Goal: Task Accomplishment & Management: Complete application form

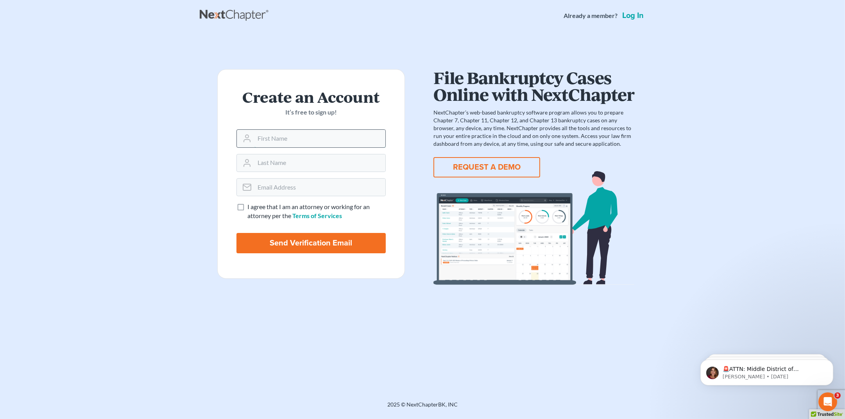
click at [313, 135] on input "text" at bounding box center [320, 138] width 131 height 17
type input "Patricia"
type input "[PERSON_NAME]"
type input "[PERSON_NAME][EMAIL_ADDRESS][DOMAIN_NAME]"
click at [247, 205] on label "I agree that I am an attorney or working for an attorney per the Terms of Servi…" at bounding box center [316, 212] width 138 height 18
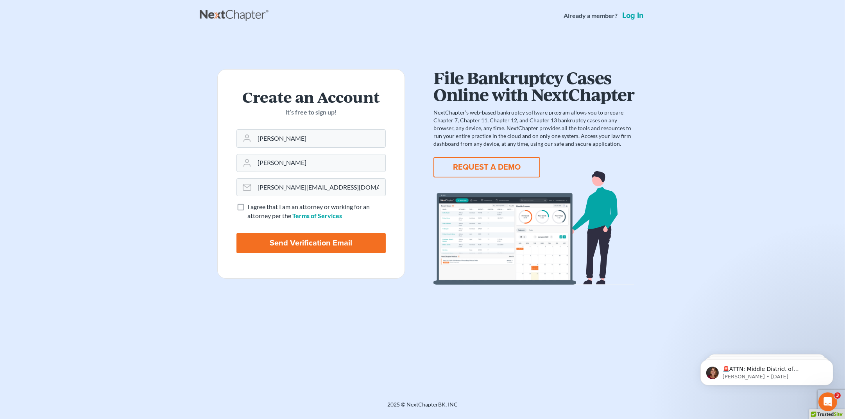
click at [251, 205] on input "I agree that I am an attorney or working for an attorney per the Terms of Servi…" at bounding box center [253, 205] width 5 height 5
checkbox input "true"
click at [296, 244] on input "Send Verification Email" at bounding box center [311, 243] width 149 height 20
type input "Thinking..."
click at [635, 18] on link "Log in" at bounding box center [633, 16] width 25 height 8
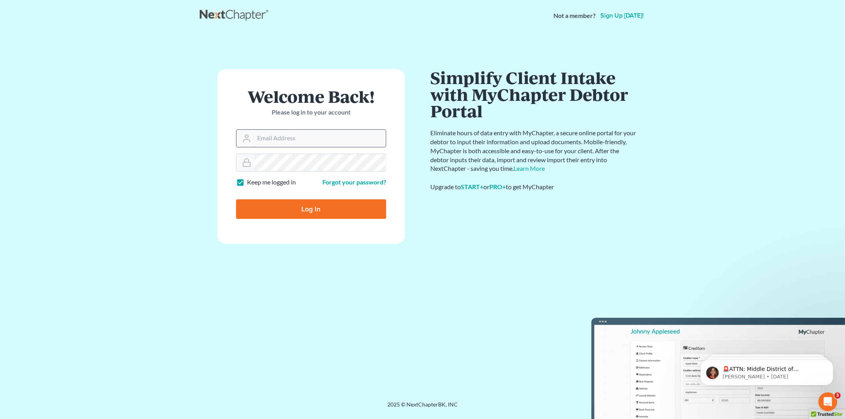
click at [317, 139] on input "Email Address" at bounding box center [320, 138] width 132 height 17
click at [313, 138] on input "Email Address" at bounding box center [320, 138] width 132 height 17
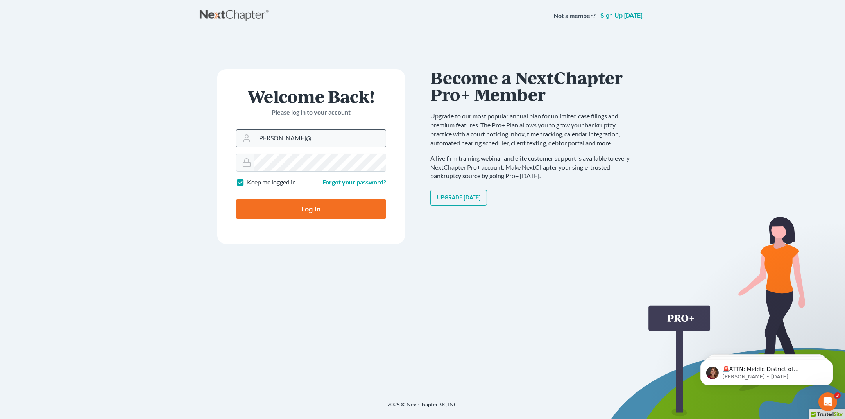
click at [313, 138] on input "trish@" at bounding box center [320, 138] width 132 height 17
type input "trish@ybc.law"
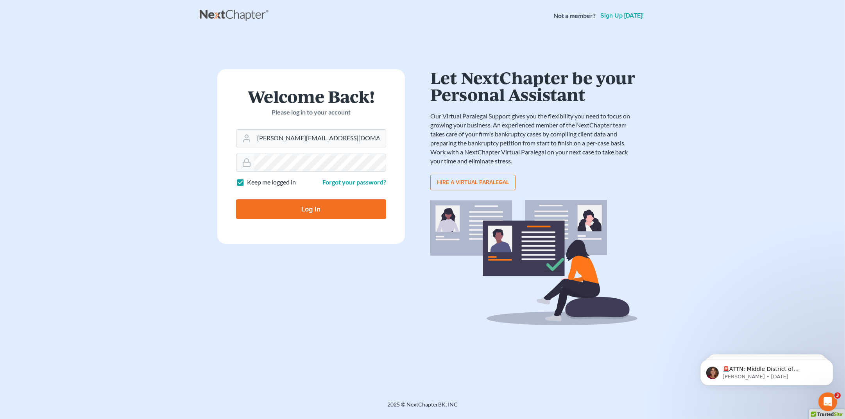
click at [310, 213] on input "Log In" at bounding box center [311, 209] width 150 height 20
type input "Thinking..."
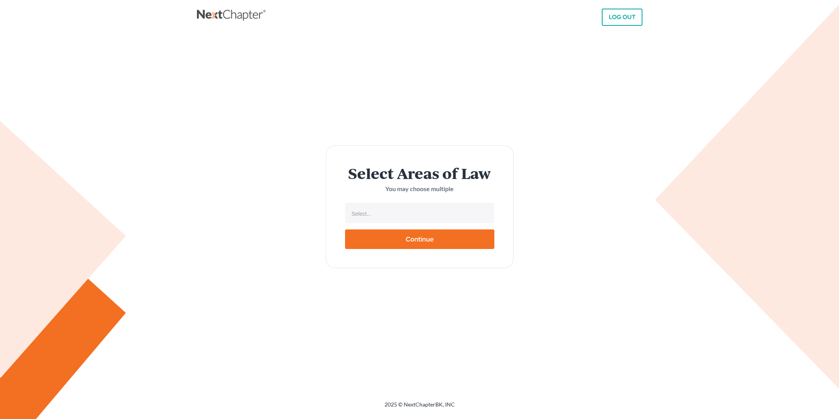
select select
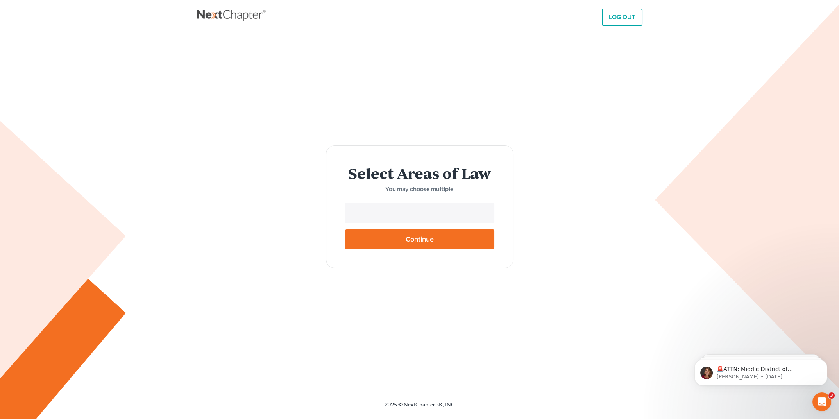
click at [416, 212] on input "text" at bounding box center [419, 214] width 138 height 12
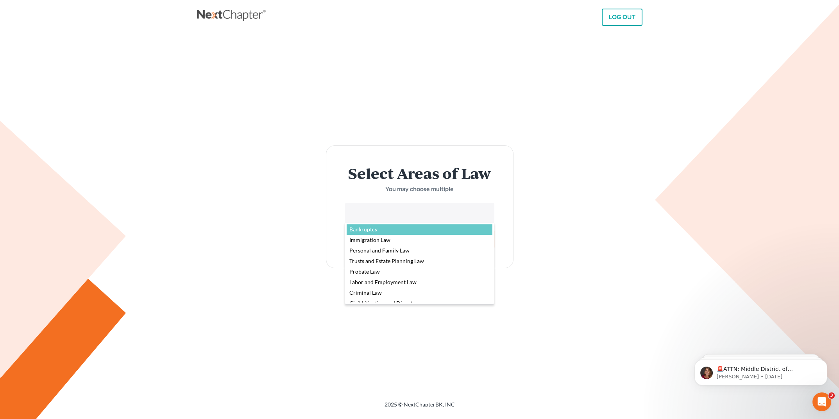
select select "4556"
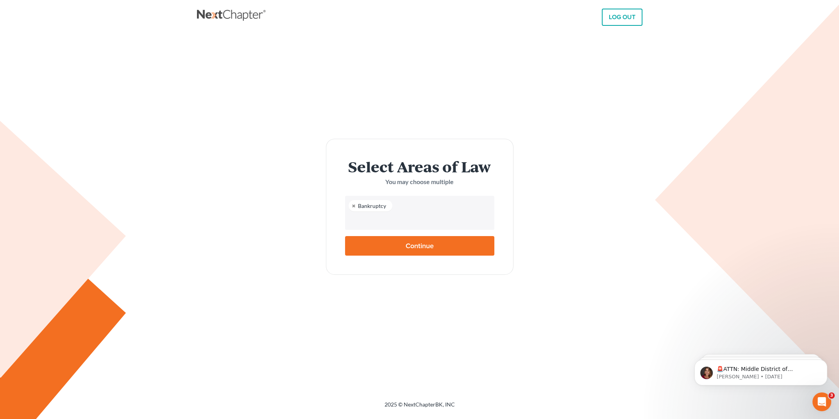
click at [399, 216] on input "text" at bounding box center [419, 221] width 138 height 12
click at [420, 244] on input "Continue" at bounding box center [419, 246] width 149 height 20
type input "Thinking..."
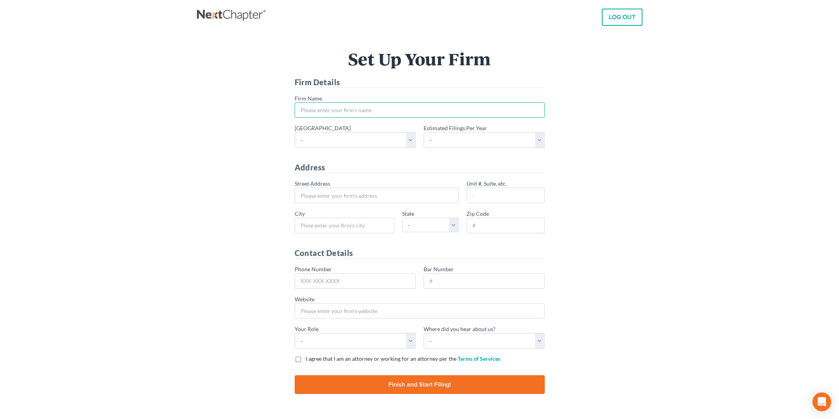
click at [368, 109] on input "* Firm Name" at bounding box center [420, 110] width 250 height 16
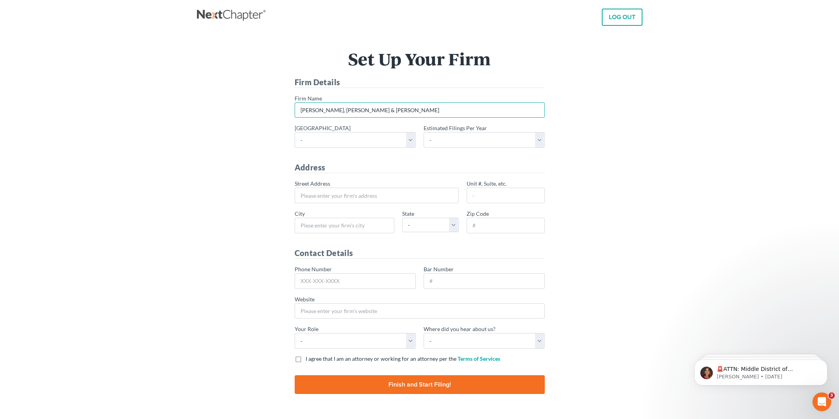
type input "[PERSON_NAME], [PERSON_NAME] & [PERSON_NAME]"
click at [411, 142] on select "- [US_STATE] - [GEOGRAPHIC_DATA] [US_STATE] - [GEOGRAPHIC_DATA][US_STATE] - Sou…" at bounding box center [355, 140] width 121 height 16
select select "88"
click at [295, 132] on select "- [US_STATE] - [GEOGRAPHIC_DATA] [US_STATE] - [GEOGRAPHIC_DATA][US_STATE] - Sou…" at bounding box center [355, 140] width 121 height 16
click at [468, 145] on select "- 1-10 11-50 50+" at bounding box center [484, 140] width 121 height 16
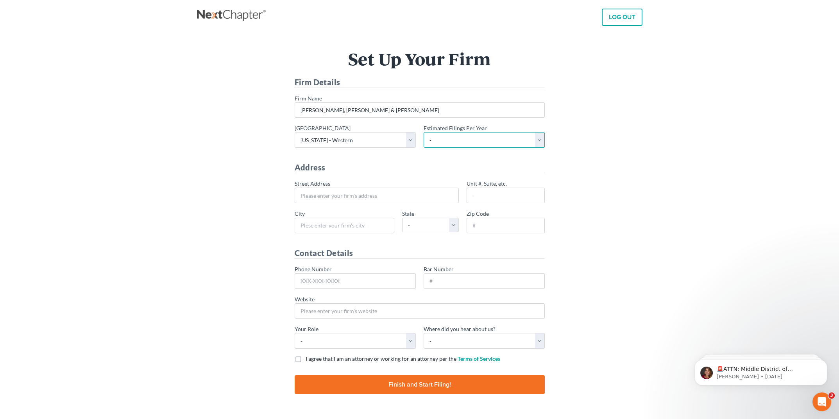
select select "10"
click at [424, 132] on select "- 1-10 11-50 50+" at bounding box center [484, 140] width 121 height 16
click at [339, 197] on input "* Street Address" at bounding box center [377, 196] width 164 height 16
type input "1963 Bethel Rd. SE"
type input "Port Orchard"
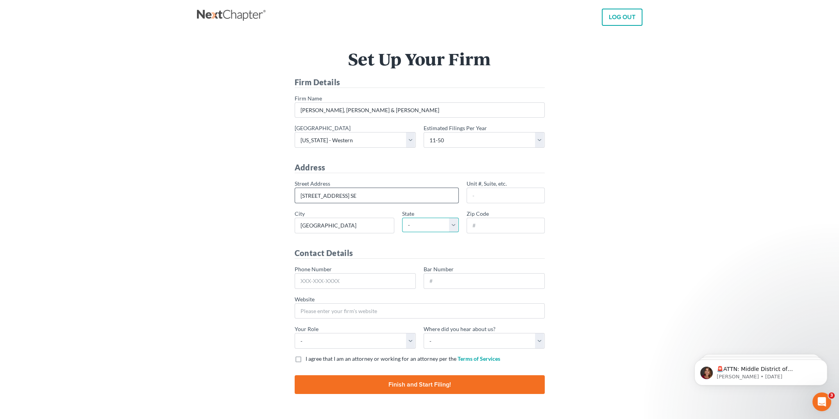
select select "WA"
type input "98366"
type input "360-876-9900"
click at [366, 339] on select "- Attorney Paralegal Assistant" at bounding box center [355, 341] width 121 height 16
select select "paralegal"
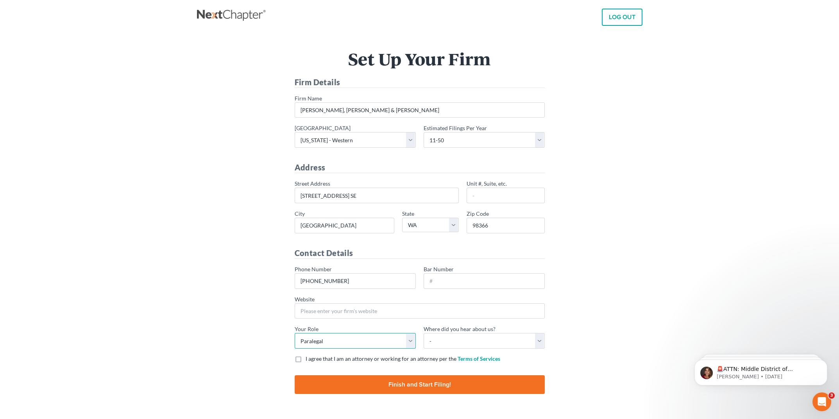
click at [295, 333] on select "- Attorney Paralegal Assistant" at bounding box center [355, 341] width 121 height 16
click at [464, 337] on select "- Bar association Capterra Clio Email Facebook Google Word of mouth Other" at bounding box center [484, 341] width 121 height 16
select select "Word of Mouth"
click at [424, 333] on select "- Bar association Capterra Clio Email Facebook Google Word of mouth Other" at bounding box center [484, 341] width 121 height 16
click at [344, 356] on span "I agree that I am an attorney or working for an attorney per the" at bounding box center [381, 358] width 151 height 7
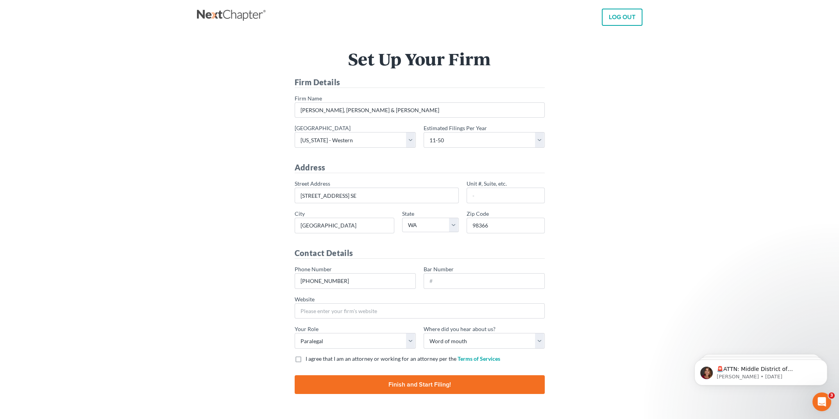
click at [314, 356] on input "I agree that I am an attorney or working for an attorney per the Terms of Servi…" at bounding box center [311, 357] width 5 height 5
checkbox input "true"
click at [384, 382] on input "Finish and Start Filing!" at bounding box center [420, 384] width 250 height 19
type input "Thinking..."
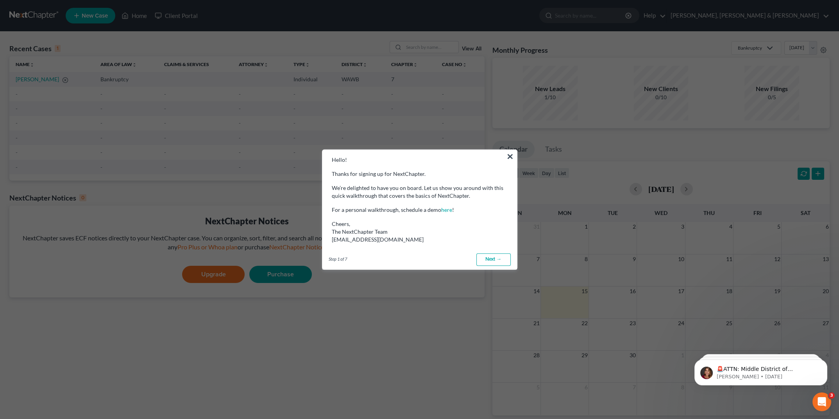
click at [494, 262] on link "Next →" at bounding box center [494, 259] width 34 height 13
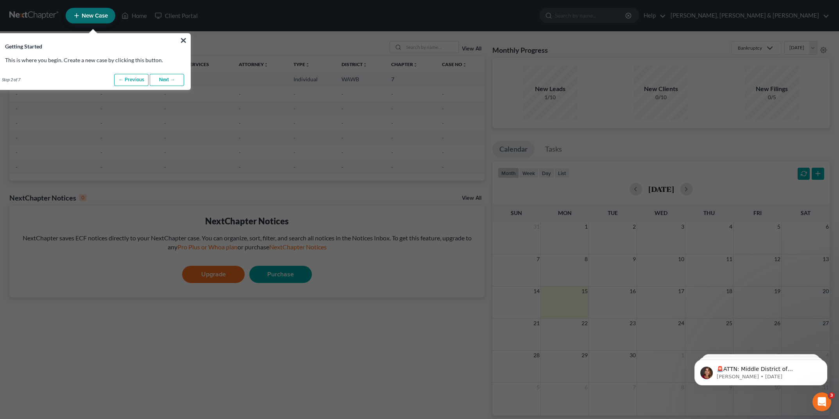
click at [163, 79] on link "Next →" at bounding box center [167, 80] width 34 height 13
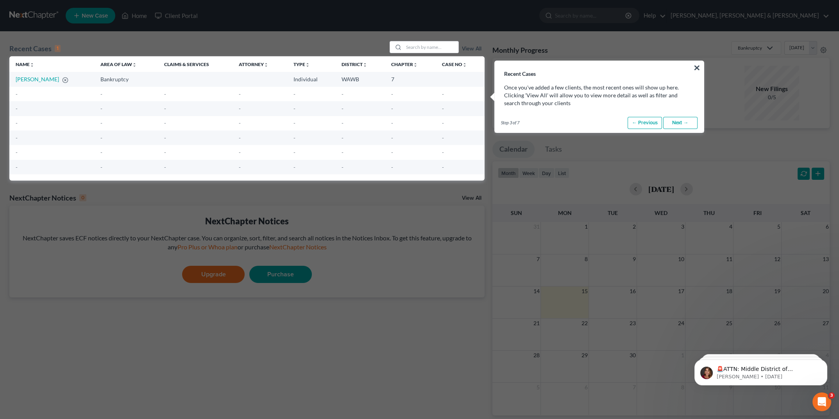
click at [679, 125] on link "Next →" at bounding box center [680, 123] width 34 height 13
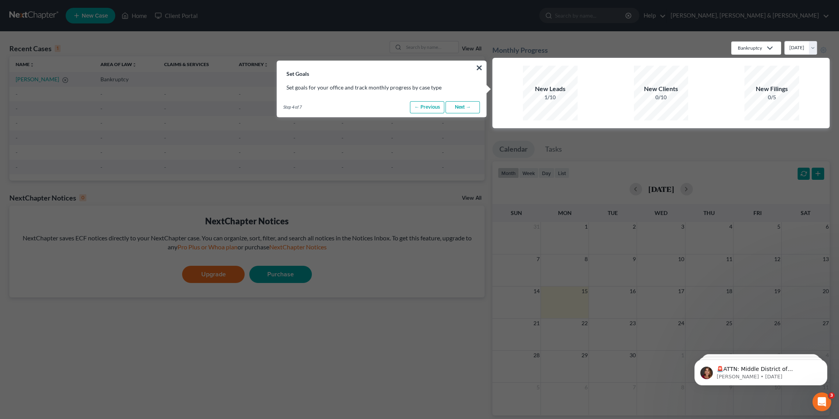
click at [459, 107] on link "Next →" at bounding box center [463, 107] width 34 height 13
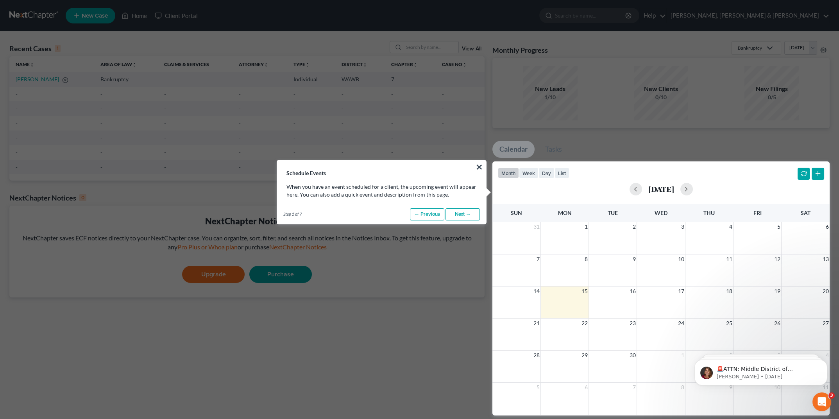
click at [462, 215] on link "Next →" at bounding box center [463, 214] width 34 height 13
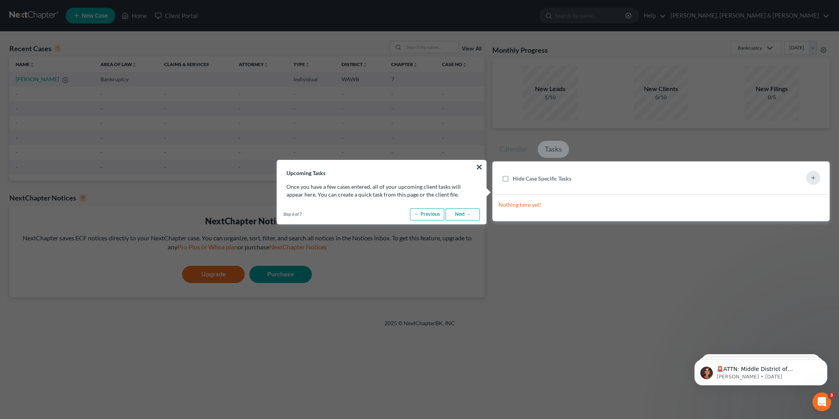
click at [462, 215] on link "Next →" at bounding box center [463, 214] width 34 height 13
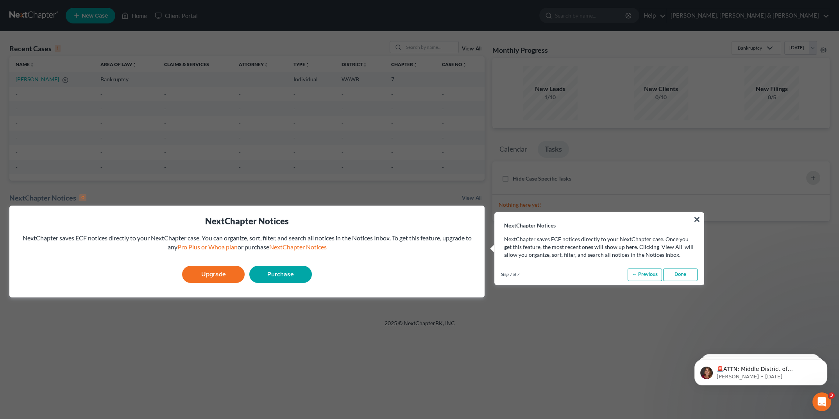
click at [684, 276] on link "Done" at bounding box center [680, 275] width 34 height 13
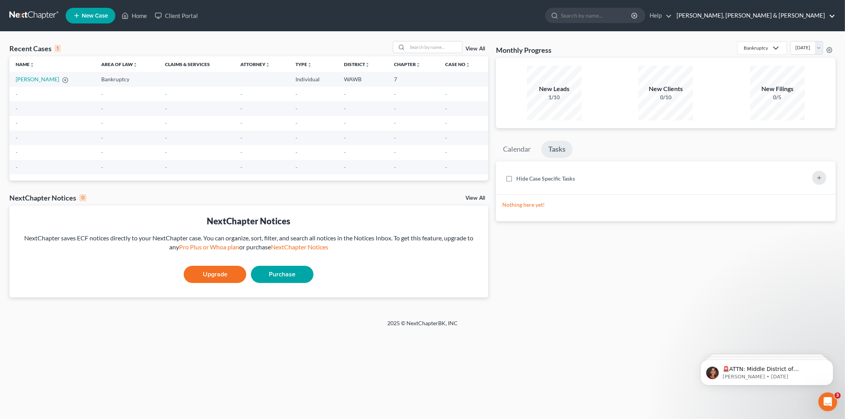
click at [798, 18] on link "[PERSON_NAME], [PERSON_NAME] & [PERSON_NAME]" at bounding box center [754, 16] width 163 height 14
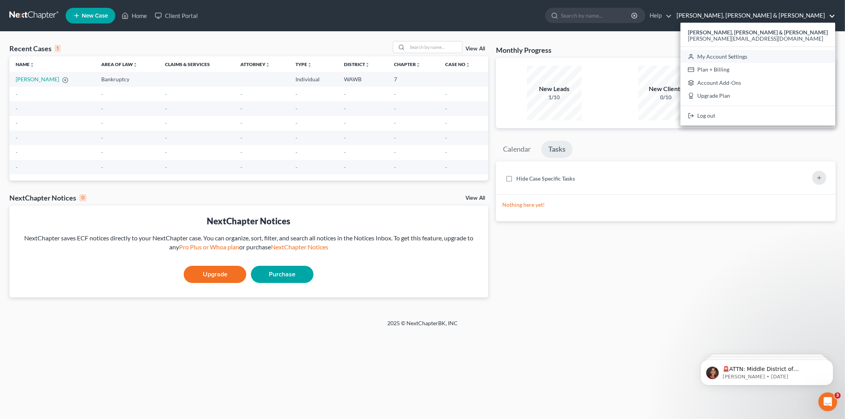
click at [799, 57] on link "My Account Settings" at bounding box center [758, 56] width 155 height 13
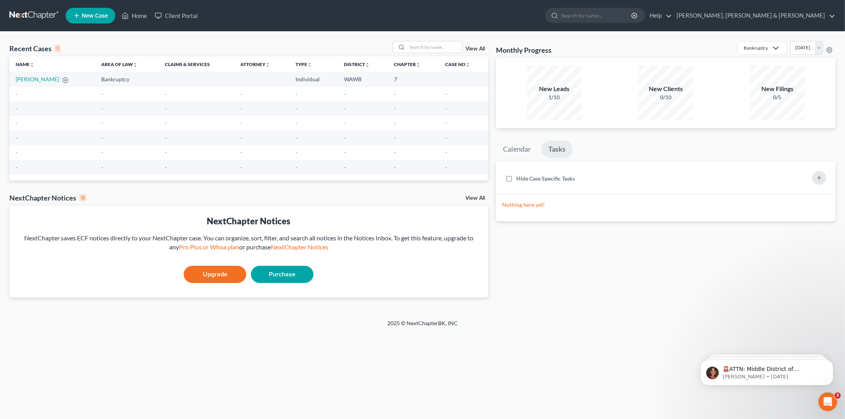
select select "24"
select select "50"
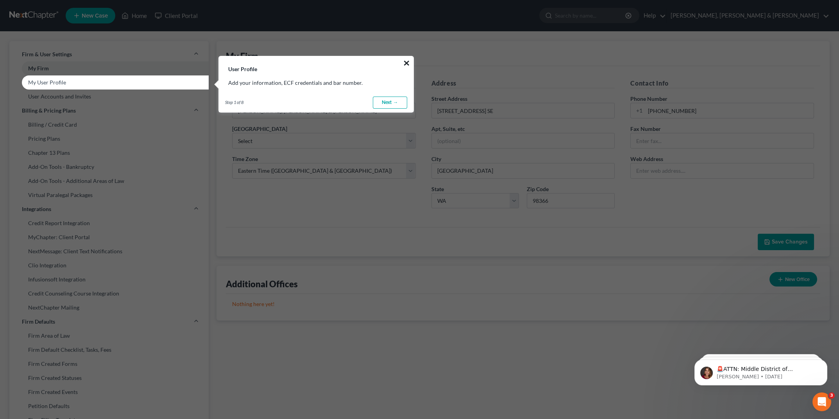
click at [407, 64] on button "×" at bounding box center [406, 63] width 7 height 13
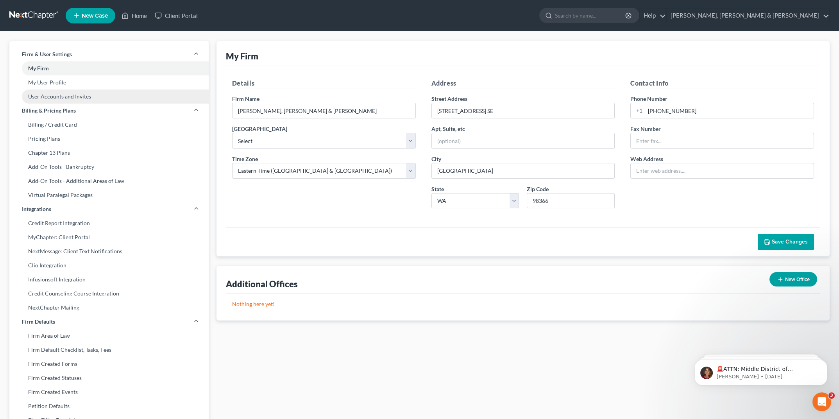
click at [86, 97] on link "User Accounts and Invites" at bounding box center [108, 97] width 199 height 14
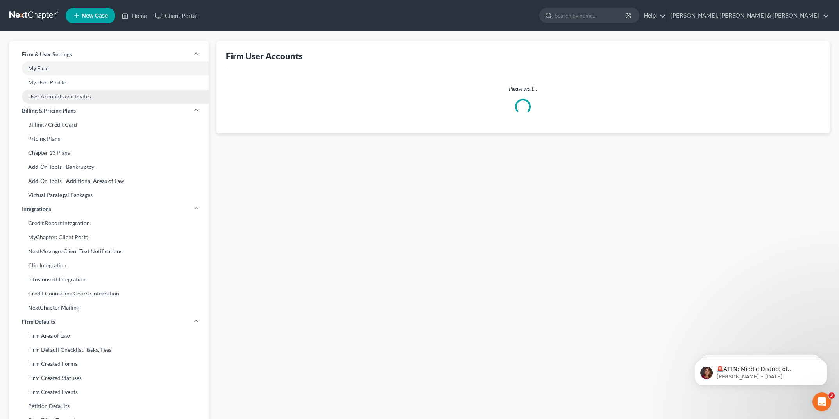
select select "1"
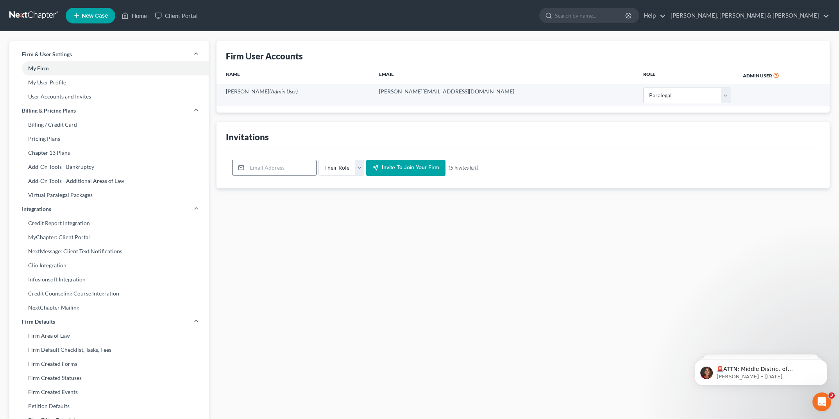
click at [285, 173] on input "email" at bounding box center [281, 167] width 69 height 15
type input "[PERSON_NAME][EMAIL_ADDRESS][DOMAIN_NAME]"
click at [353, 164] on select "Their Role Attorney Paralegal Assistant" at bounding box center [342, 168] width 46 height 16
select select "attorney"
click at [319, 160] on select "Their Role Attorney Paralegal Assistant" at bounding box center [342, 168] width 46 height 16
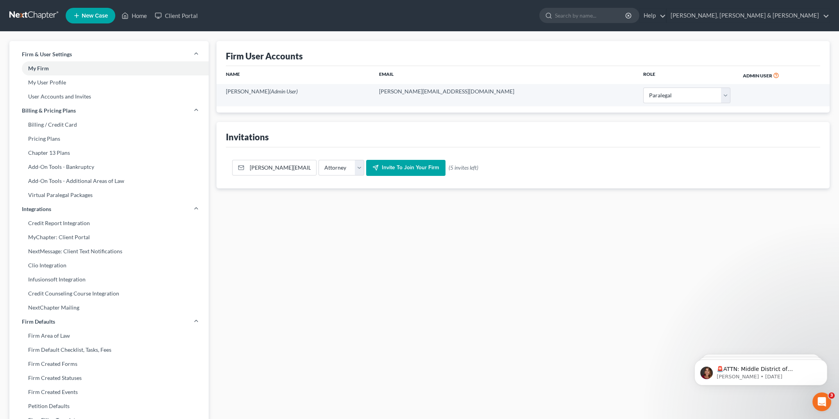
click at [420, 168] on span "Invite to join your firm" at bounding box center [410, 168] width 57 height 7
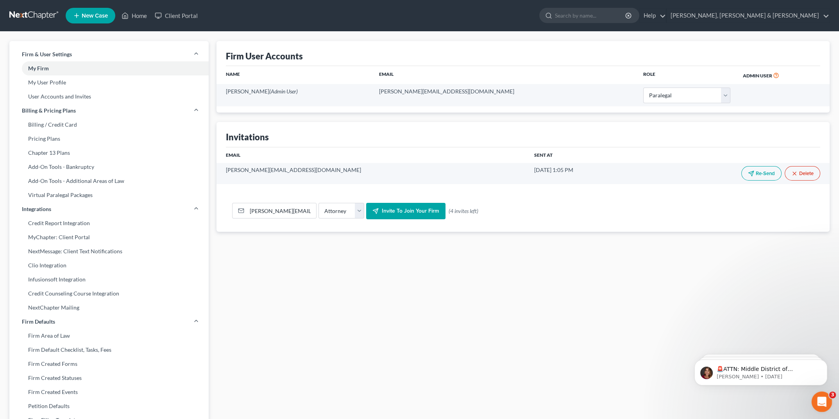
click at [821, 403] on icon "Open Intercom Messenger" at bounding box center [821, 400] width 13 height 13
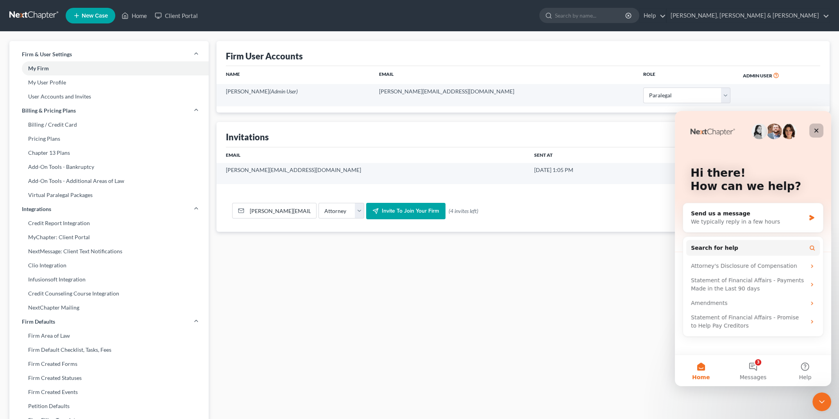
click at [815, 132] on icon "Close" at bounding box center [817, 131] width 4 height 4
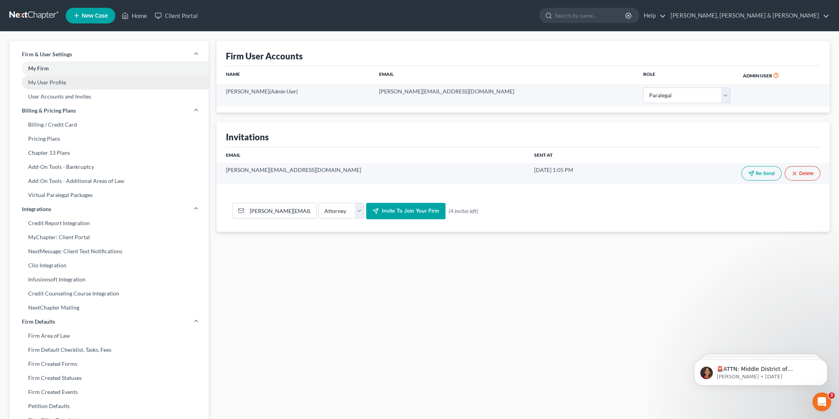
click at [68, 82] on link "My User Profile" at bounding box center [108, 82] width 199 height 14
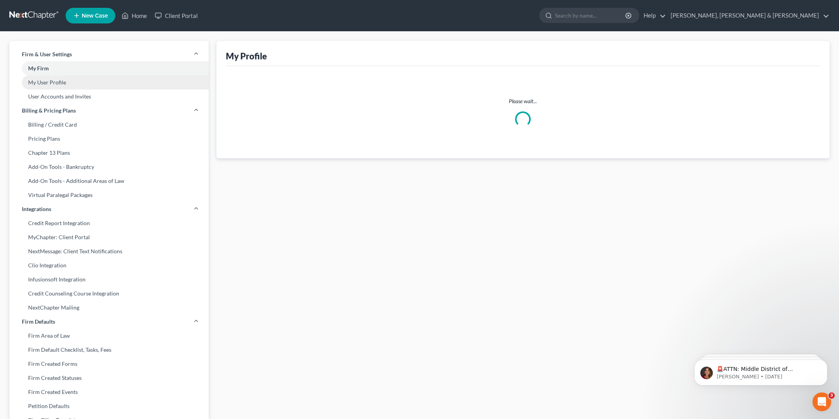
select select "50"
select select "paralegal"
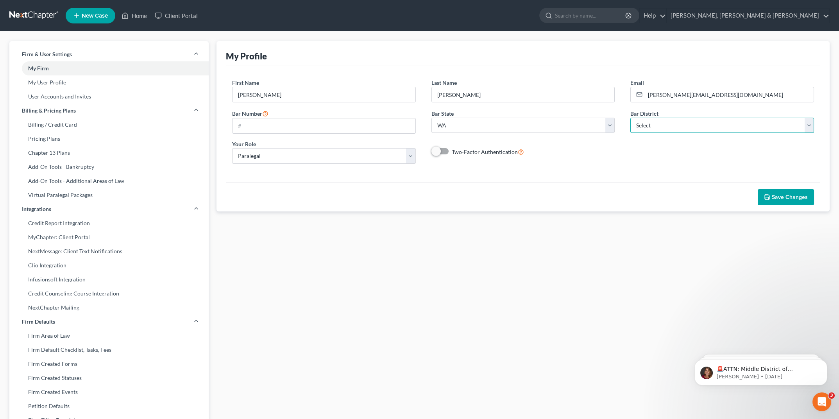
click at [705, 125] on select "Select [US_STATE] - [GEOGRAPHIC_DATA] [US_STATE] - [GEOGRAPHIC_DATA][US_STATE] …" at bounding box center [723, 126] width 184 height 16
select select "87"
click at [631, 118] on select "Select [US_STATE] - [GEOGRAPHIC_DATA] [US_STATE] - [GEOGRAPHIC_DATA][US_STATE] …" at bounding box center [723, 126] width 184 height 16
click at [793, 196] on span "Save Changes" at bounding box center [790, 197] width 36 height 7
click at [100, 126] on link "Billing / Credit Card" at bounding box center [108, 125] width 199 height 14
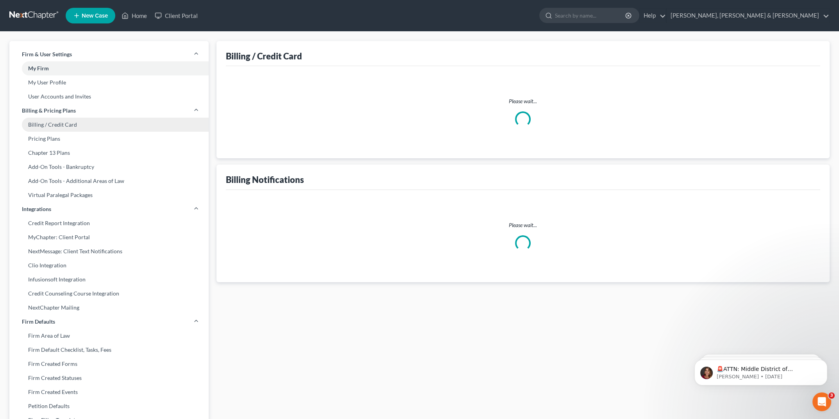
select select "50"
